Goal: Transaction & Acquisition: Purchase product/service

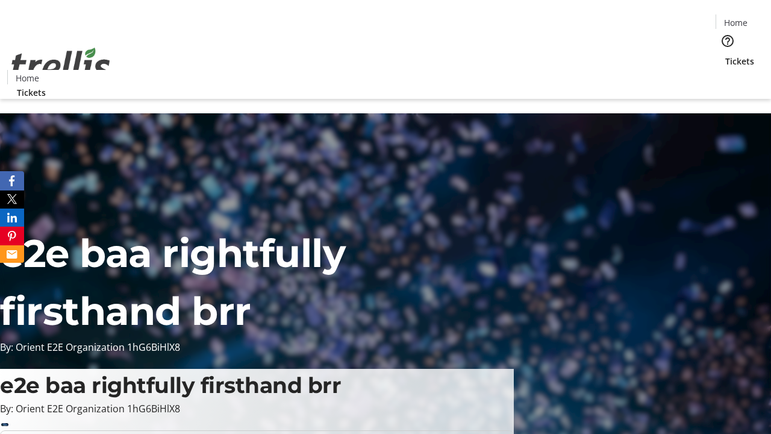
click at [725, 55] on span "Tickets" at bounding box center [739, 61] width 29 height 13
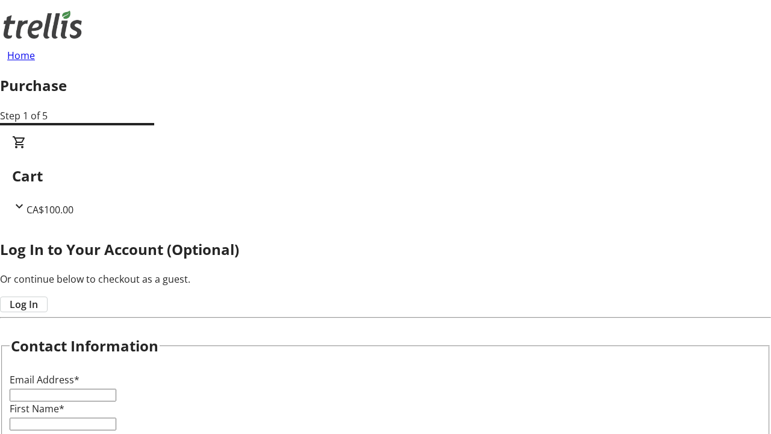
type input "FREE"
type input "[PERSON_NAME][EMAIL_ADDRESS][DOMAIN_NAME]"
type input "[PERSON_NAME]"
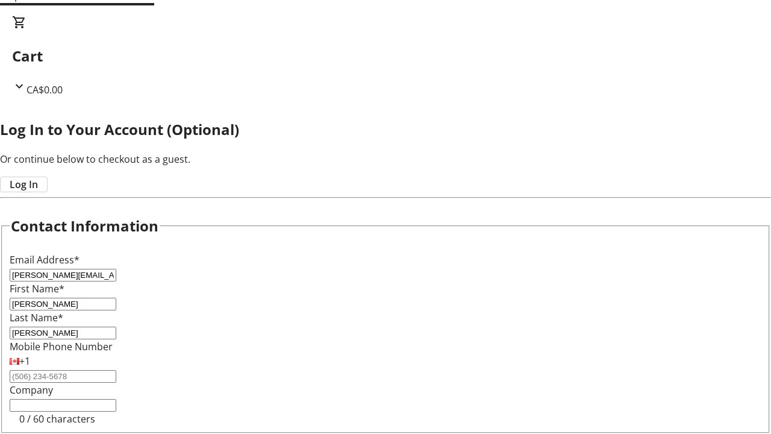
type input "[PERSON_NAME]"
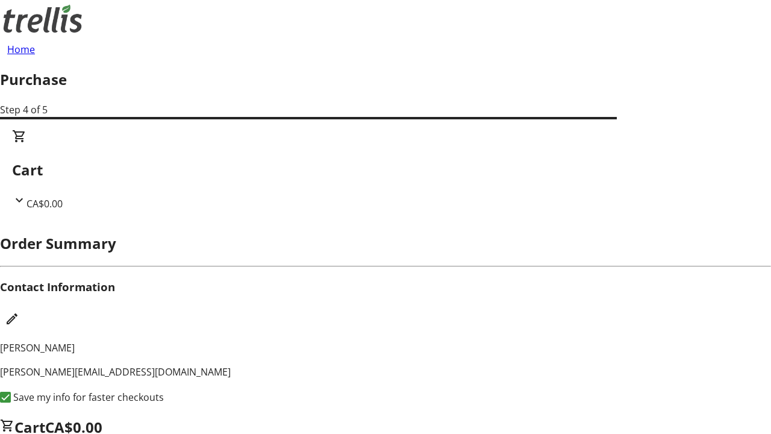
scroll to position [1, 0]
